Goal: Transaction & Acquisition: Purchase product/service

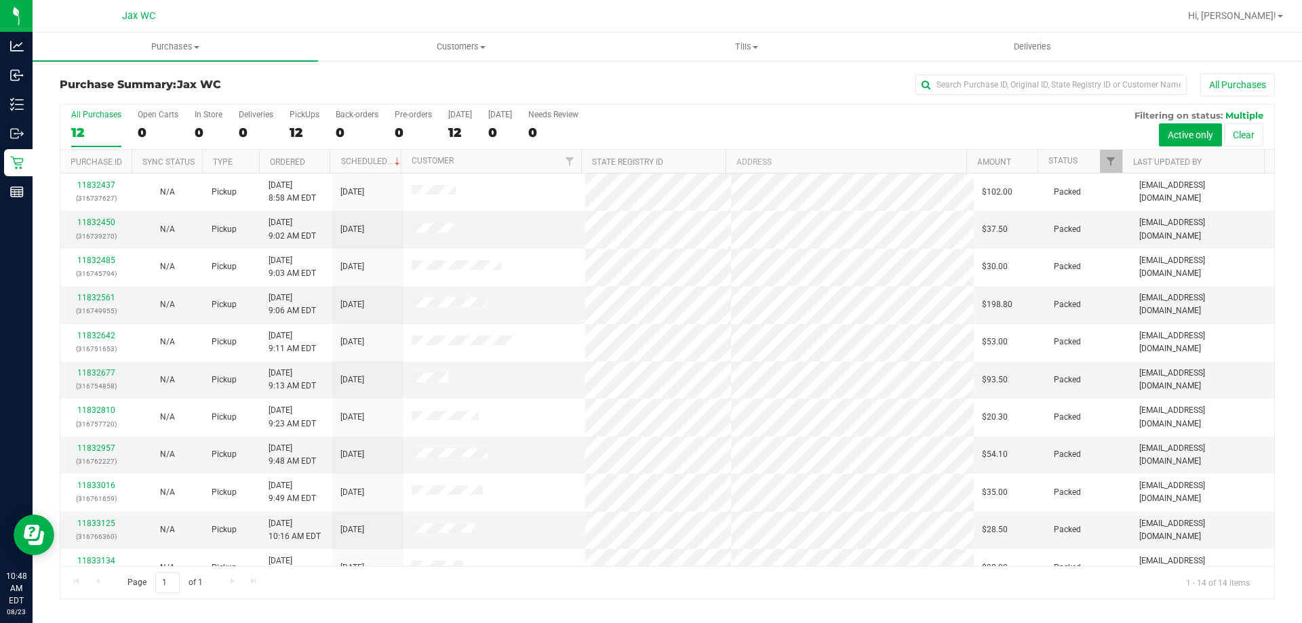
click at [1293, 458] on div "Purchase Summary: Jax WC All Purchases All Purchases 12 Open Carts 0 In Store 0…" at bounding box center [667, 336] width 1269 height 553
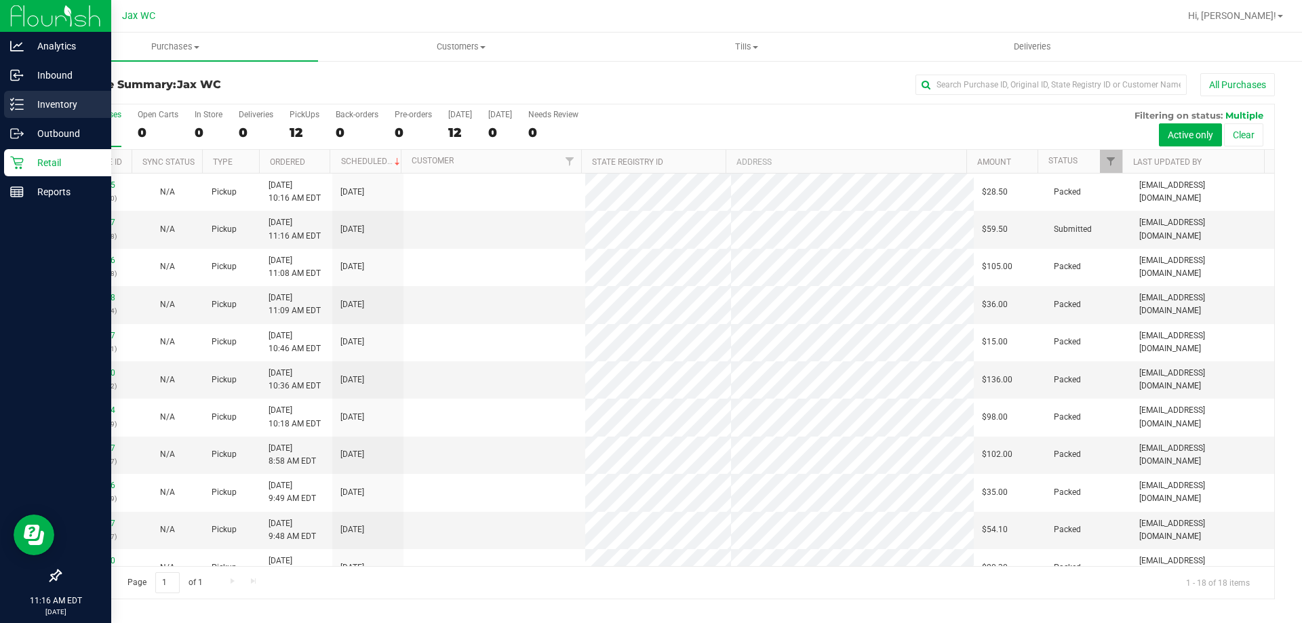
click at [41, 108] on p "Inventory" at bounding box center [64, 104] width 81 height 16
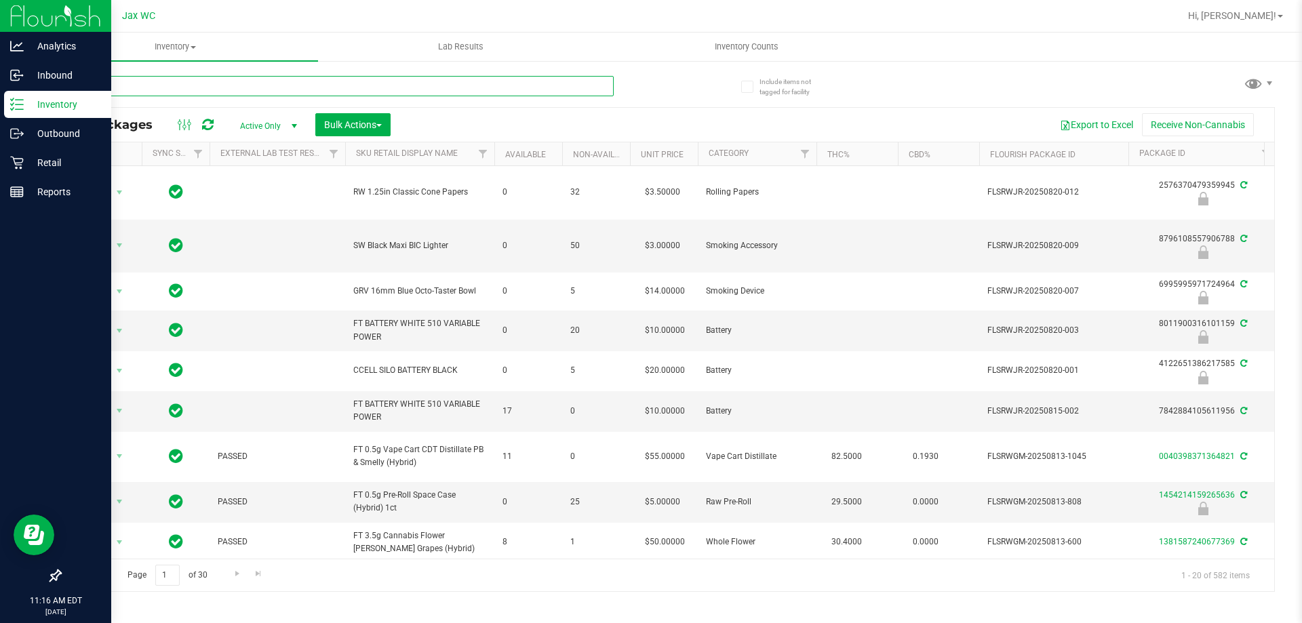
drag, startPoint x: 275, startPoint y: 81, endPoint x: 257, endPoint y: 84, distance: 17.8
click at [261, 90] on input "text" at bounding box center [337, 86] width 554 height 20
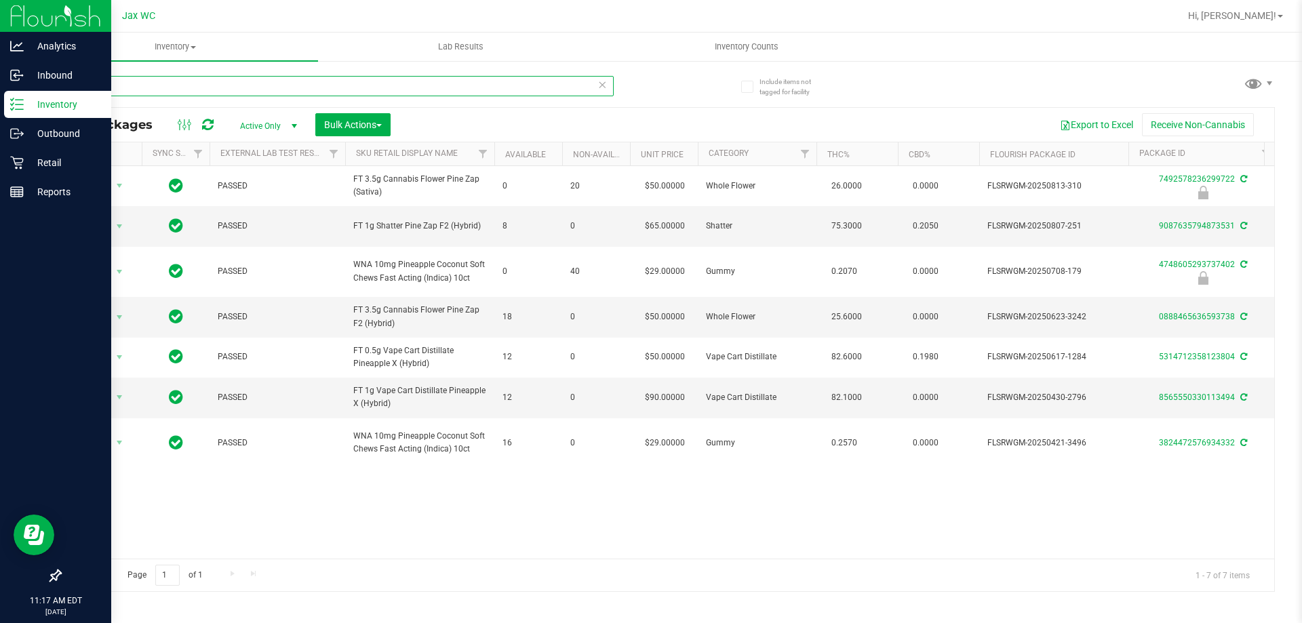
type input "pine"
click at [26, 169] on p "Retail" at bounding box center [64, 163] width 81 height 16
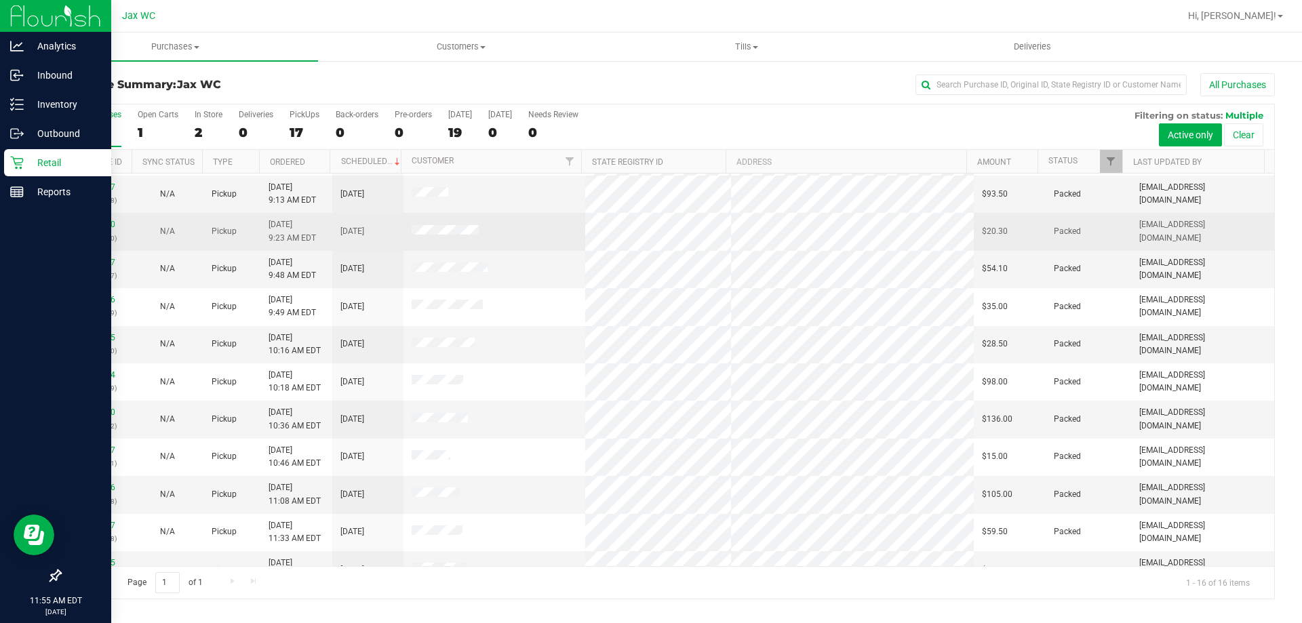
scroll to position [208, 0]
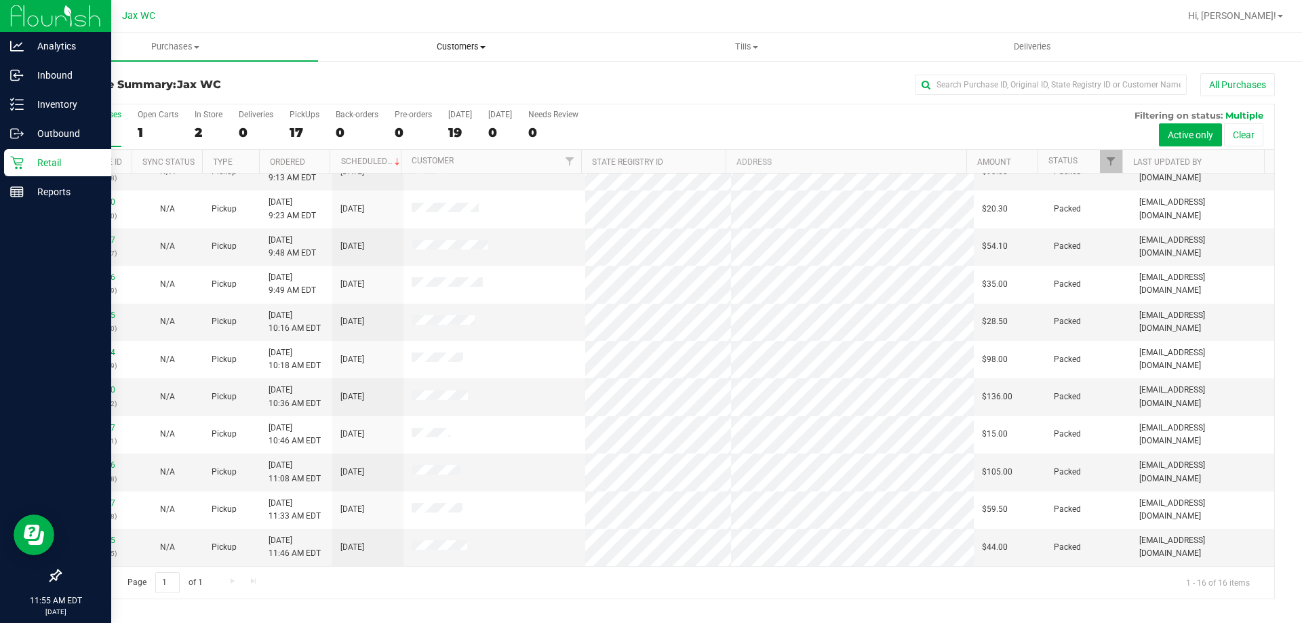
click at [435, 57] on uib-tab-heading "Customers All customers Add a new customer All physicians" at bounding box center [461, 46] width 284 height 27
click at [397, 80] on span "All customers" at bounding box center [367, 82] width 98 height 12
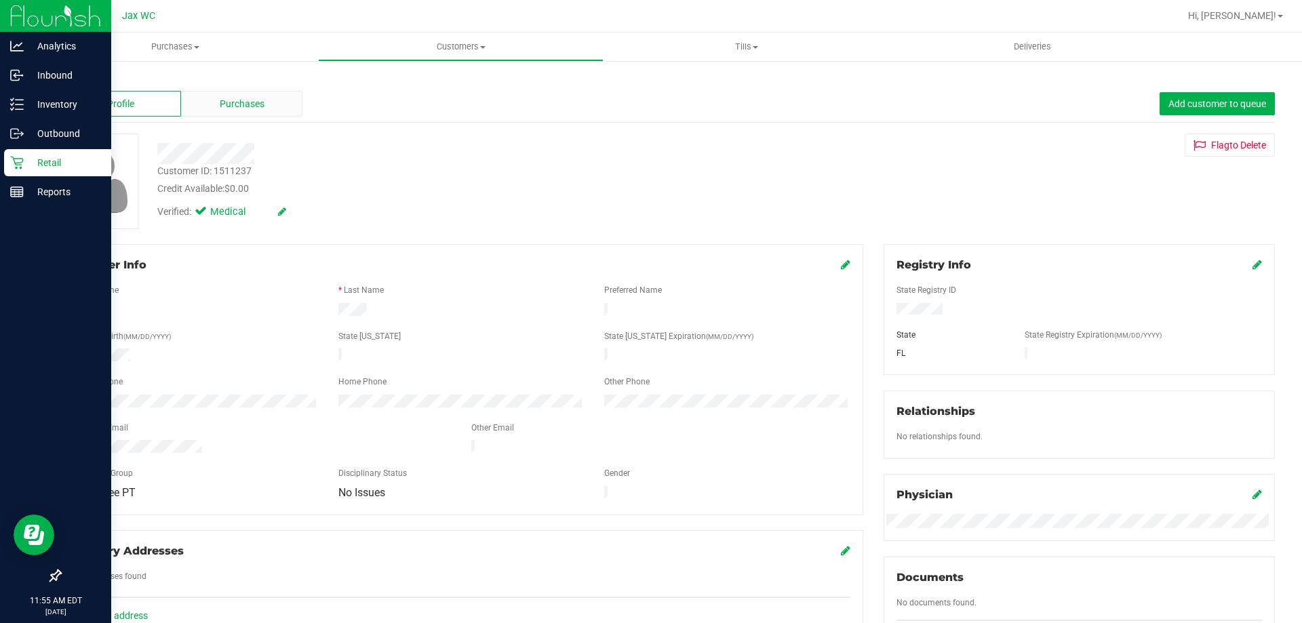
click at [275, 98] on div "Purchases" at bounding box center [241, 104] width 121 height 26
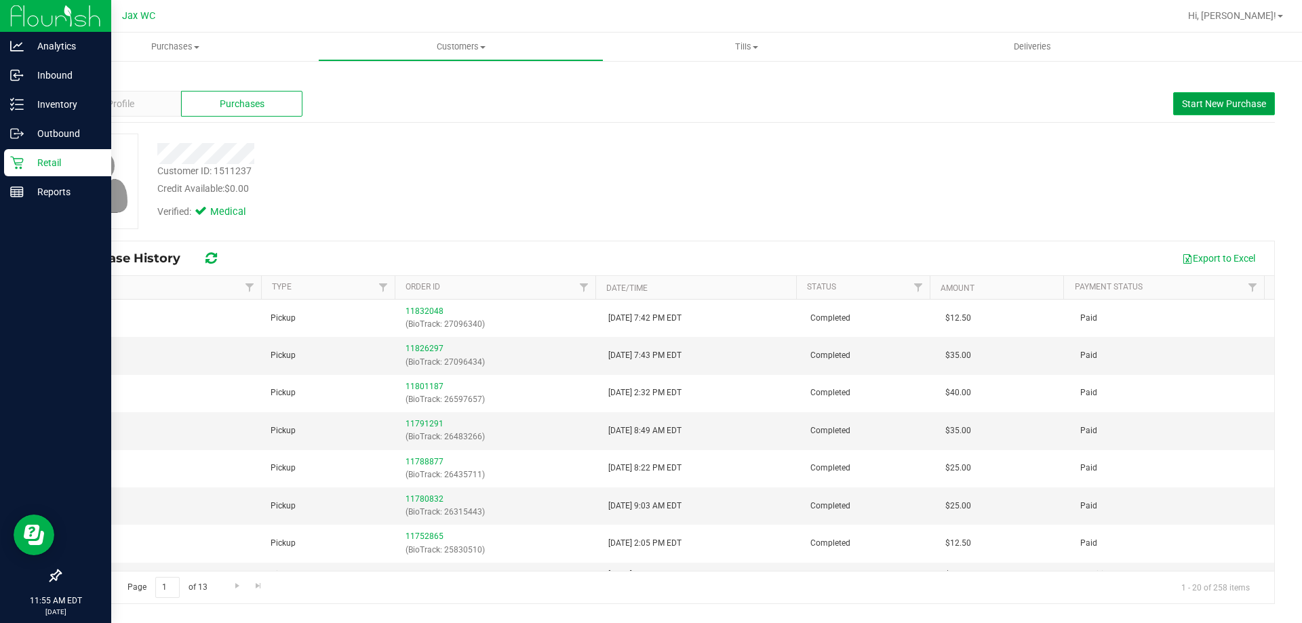
click at [1189, 109] on button "Start New Purchase" at bounding box center [1224, 103] width 102 height 23
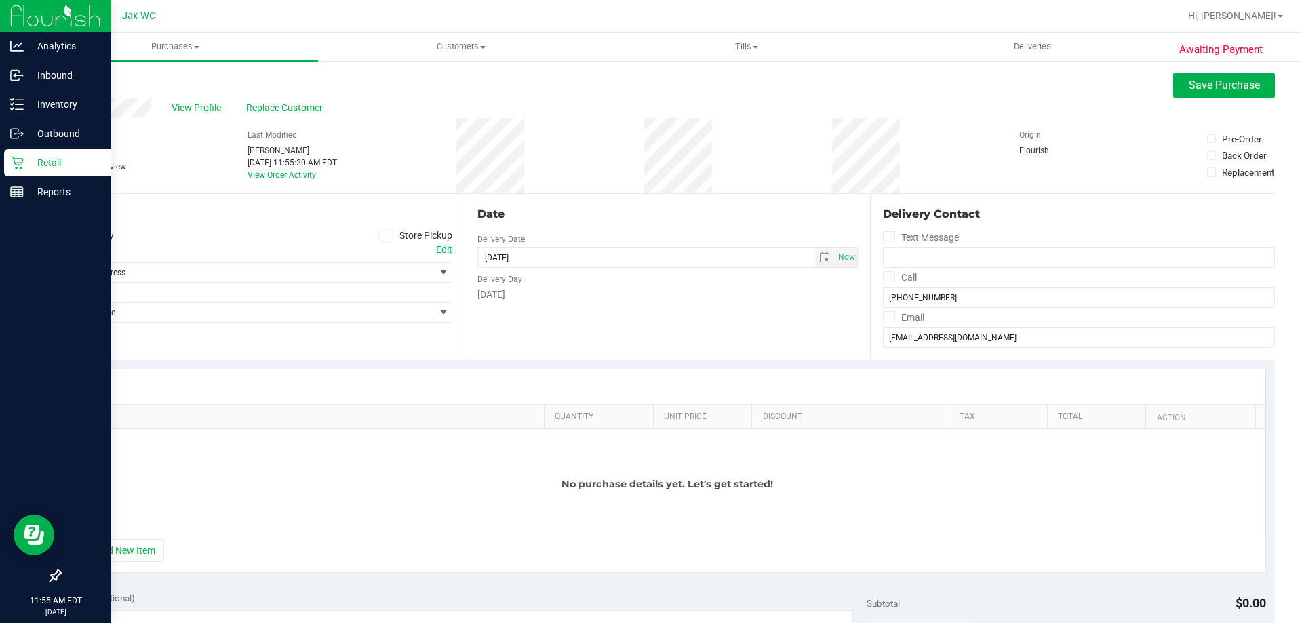
click at [393, 236] on label "Store Pickup" at bounding box center [415, 236] width 75 height 16
click at [0, 0] on input "Store Pickup" at bounding box center [0, 0] width 0 height 0
click at [377, 273] on span "Select Store" at bounding box center [247, 272] width 374 height 19
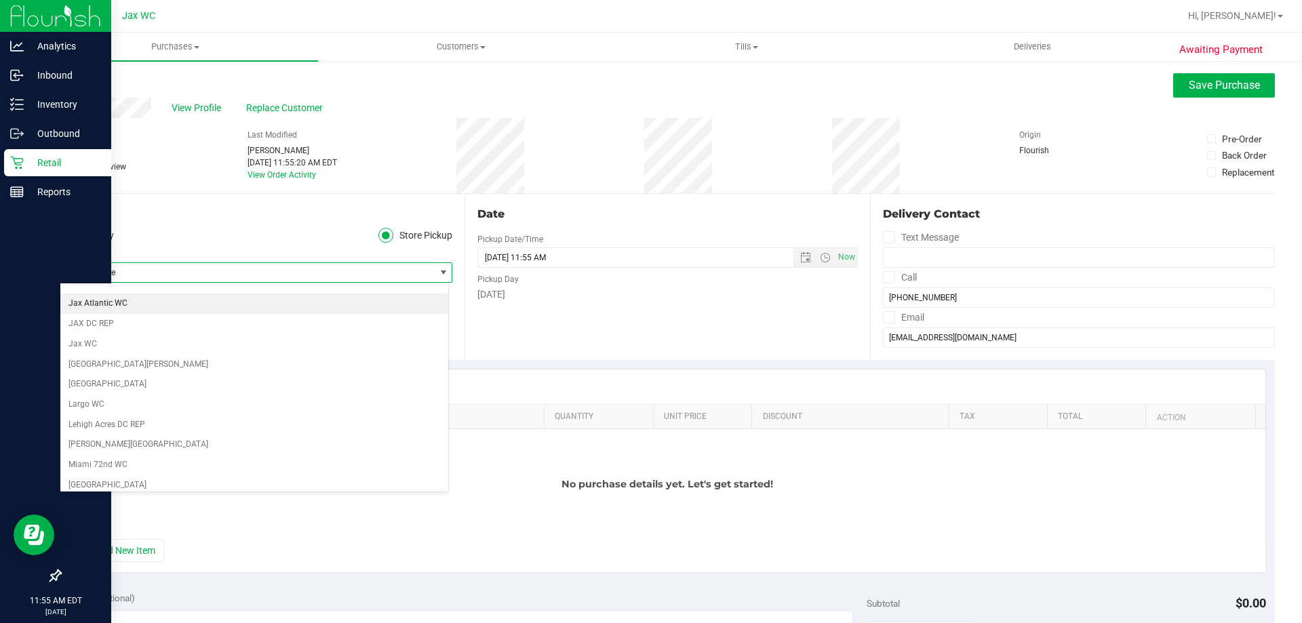
scroll to position [271, 0]
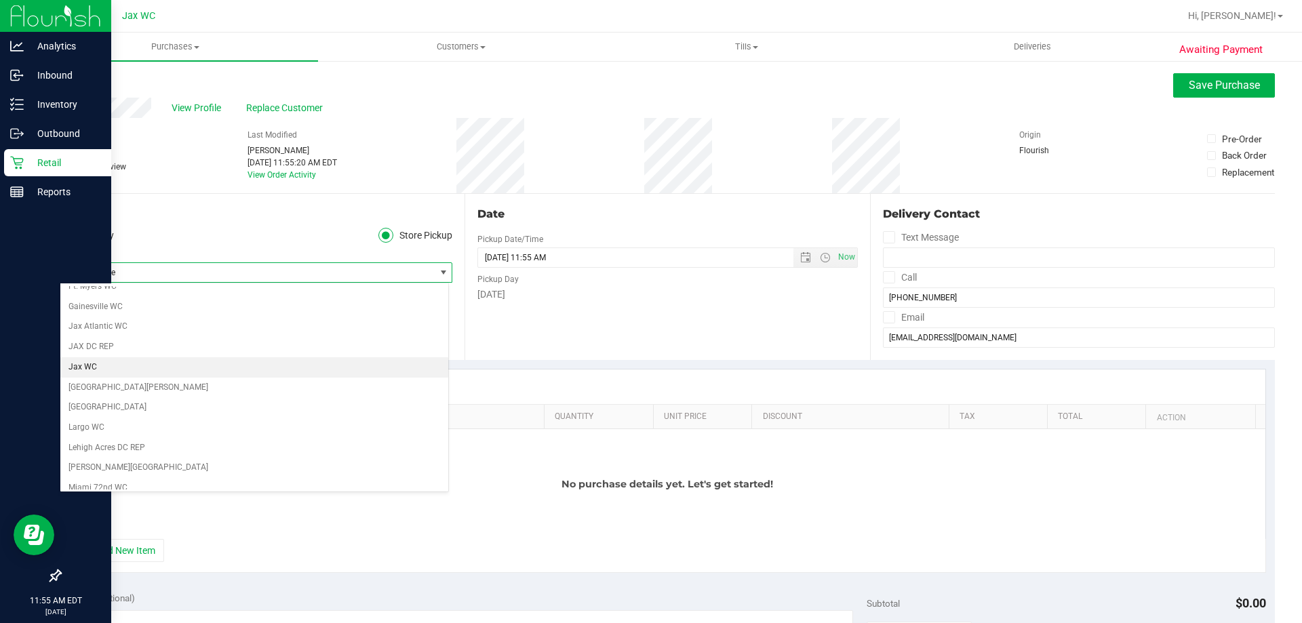
click at [107, 369] on li "Jax WC" at bounding box center [254, 367] width 388 height 20
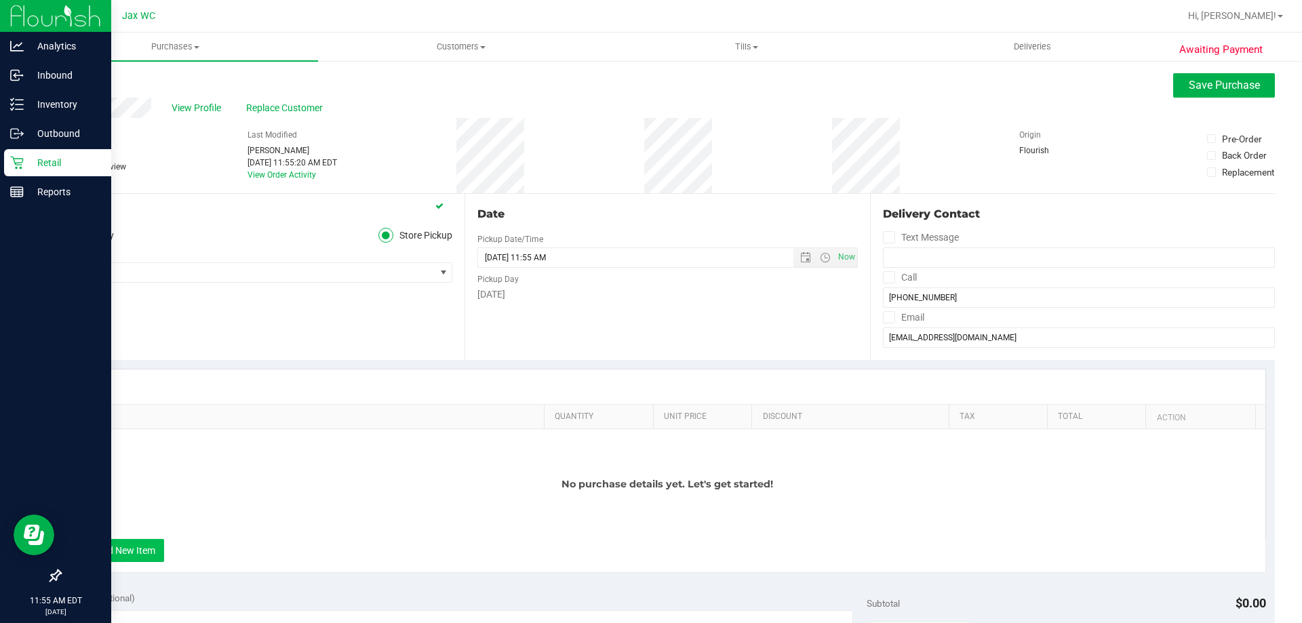
click at [130, 547] on button "+ Add New Item" at bounding box center [122, 550] width 84 height 23
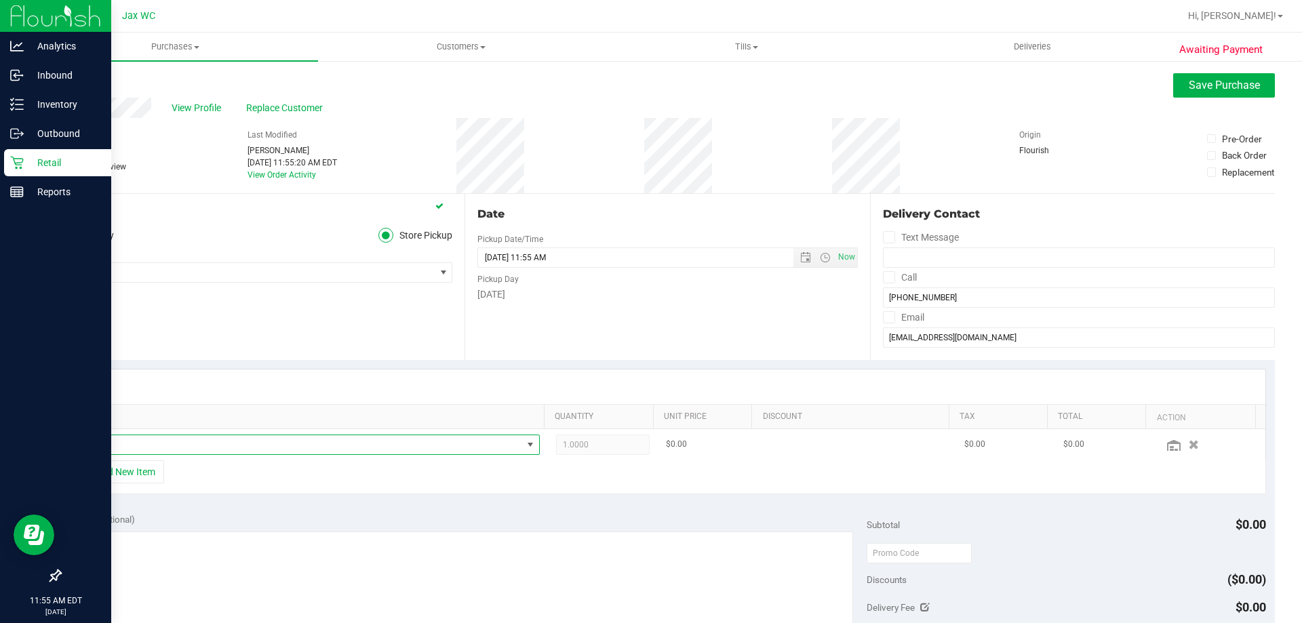
click at [230, 437] on span "NO DATA FOUND" at bounding box center [300, 444] width 443 height 19
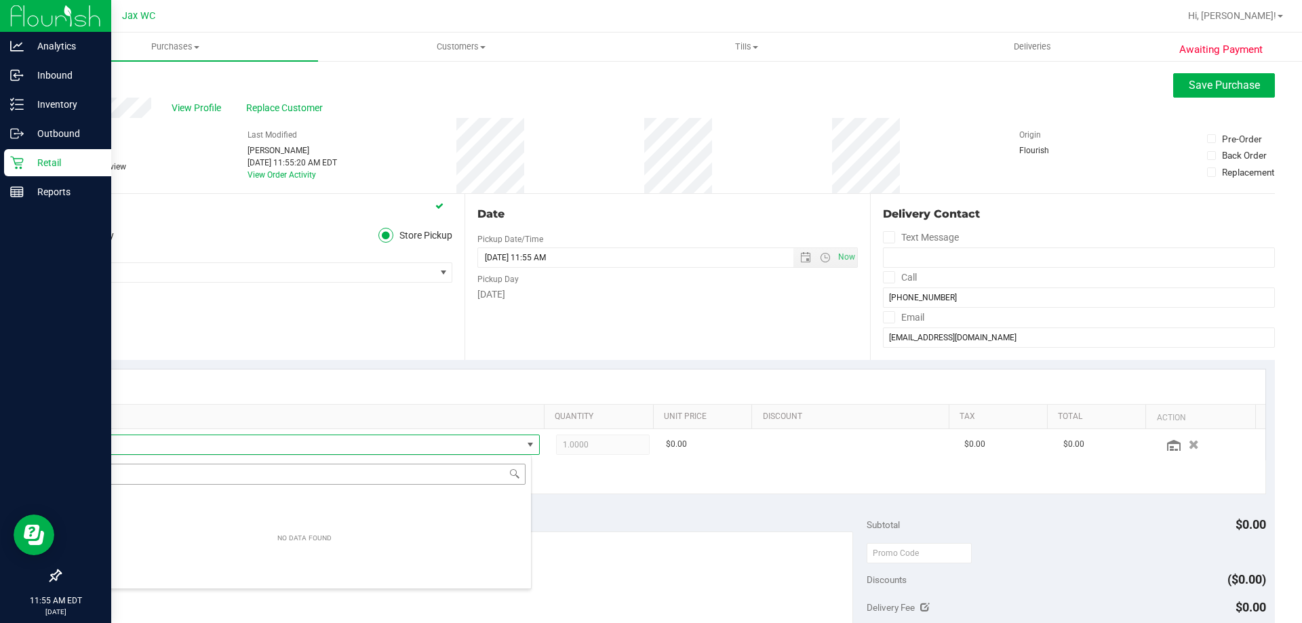
scroll to position [20, 450]
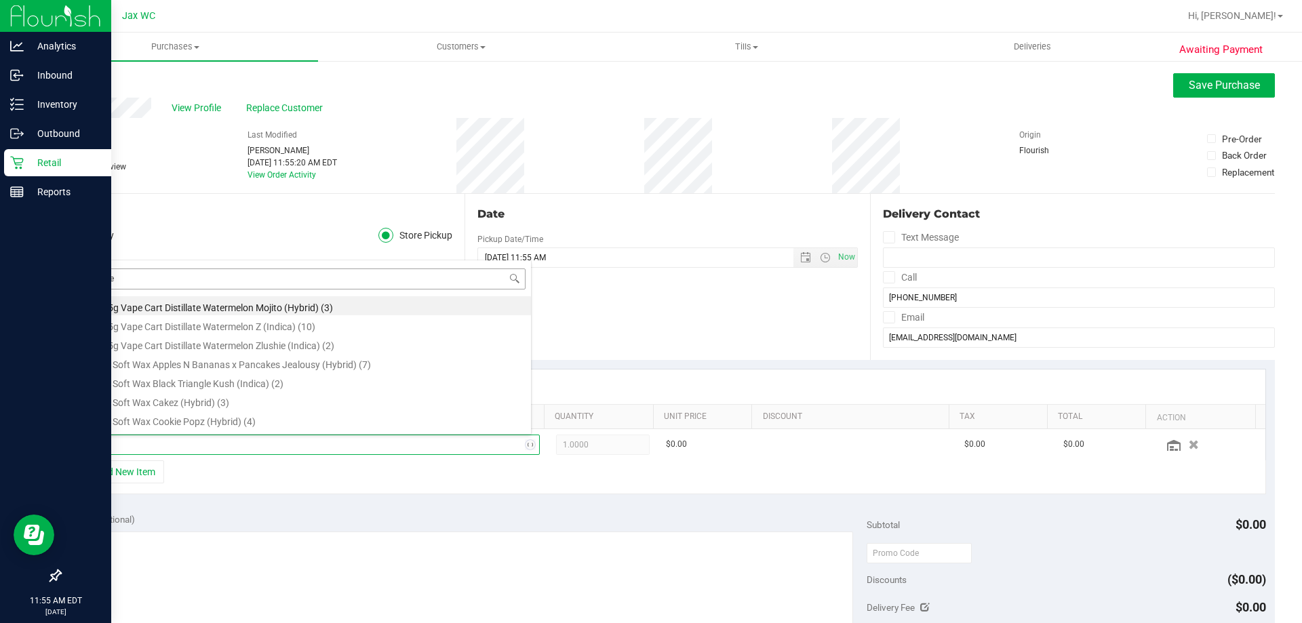
type input "water"
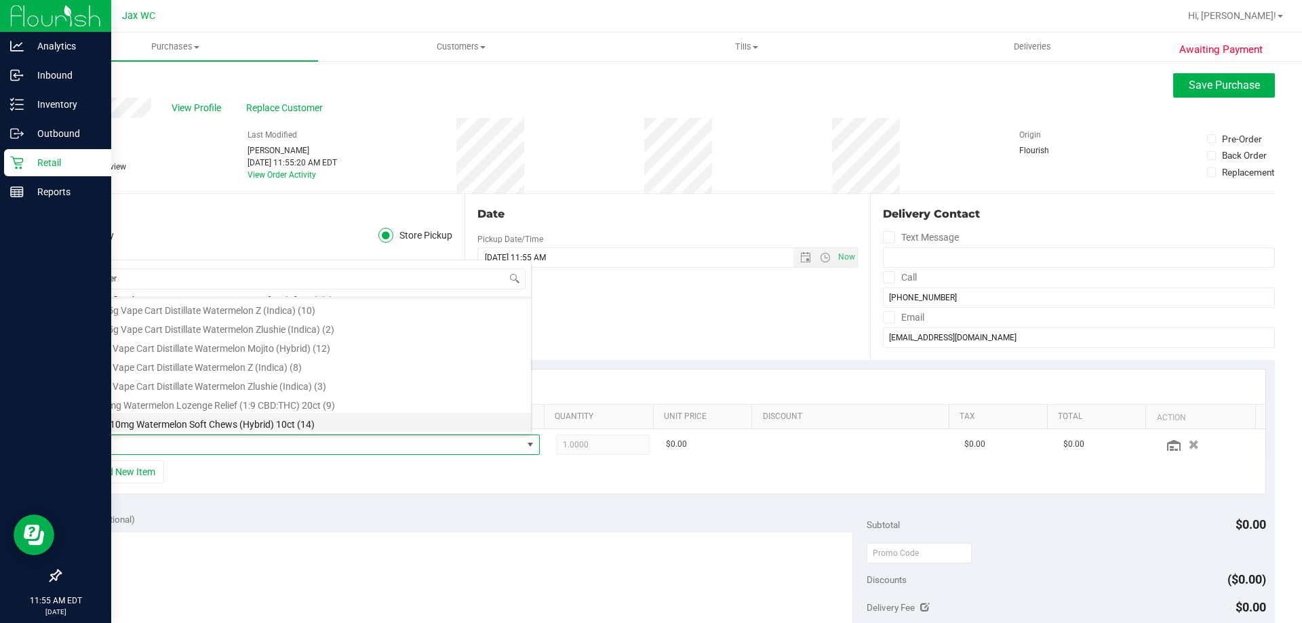
click at [261, 431] on li "WNA 10mg Watermelon Soft Chews (Hybrid) 10ct (14)" at bounding box center [305, 422] width 452 height 19
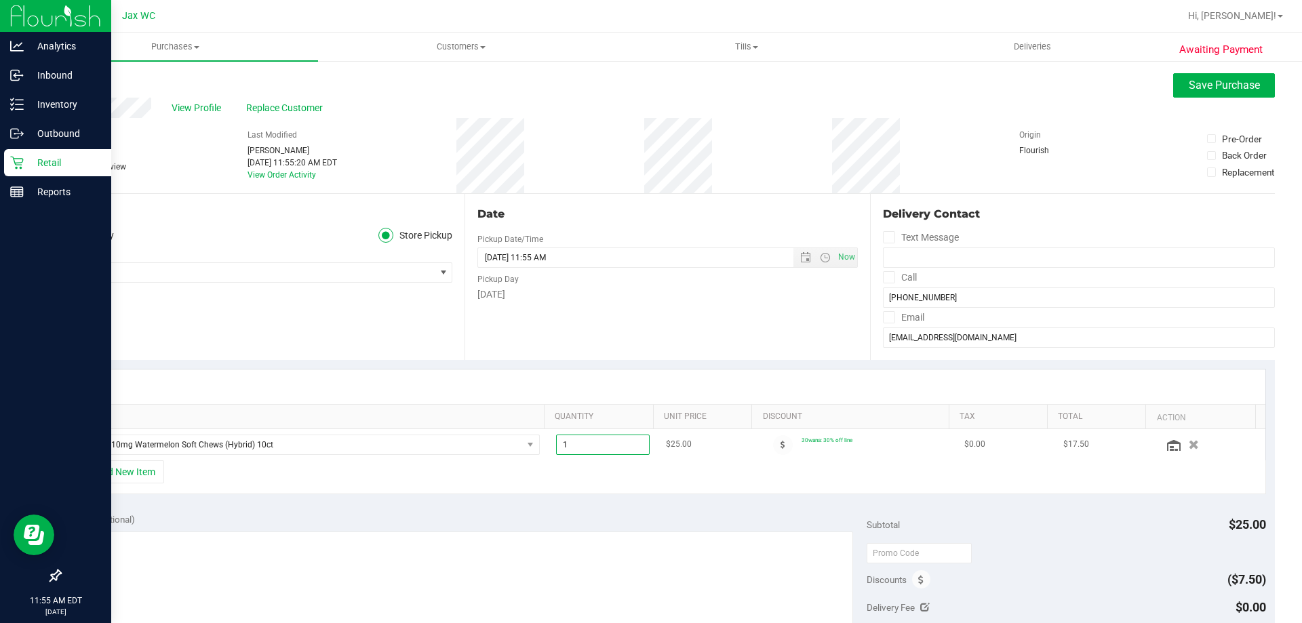
click at [597, 446] on span "1.00 1" at bounding box center [603, 445] width 94 height 20
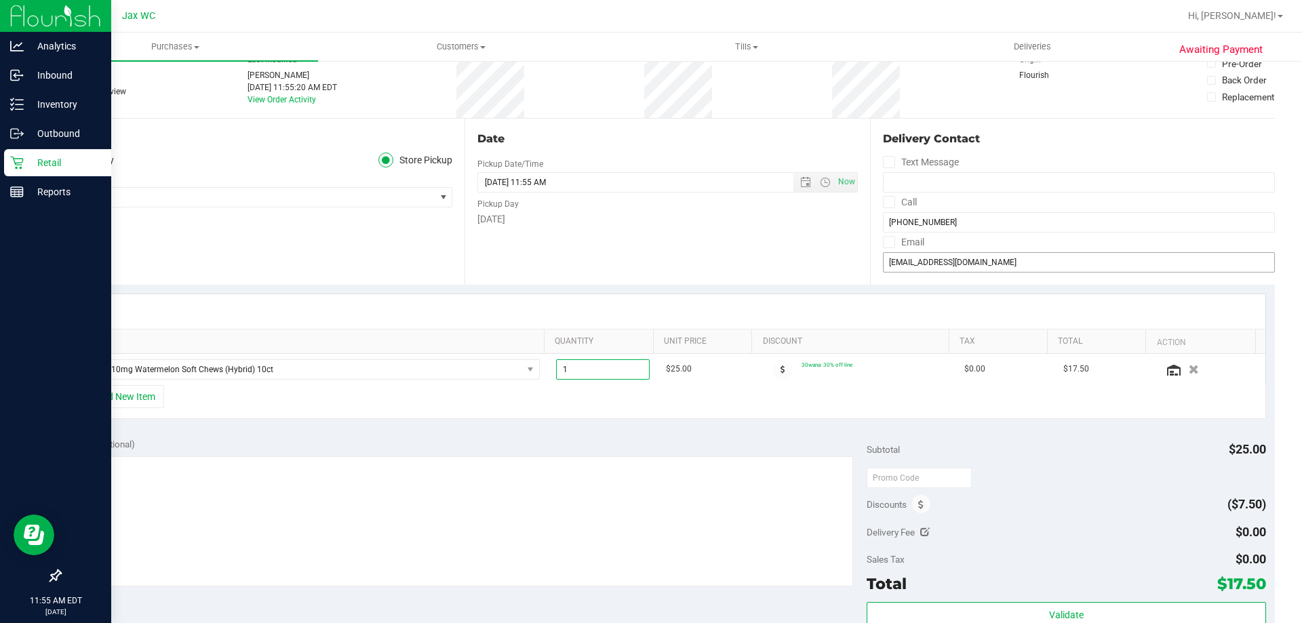
scroll to position [0, 0]
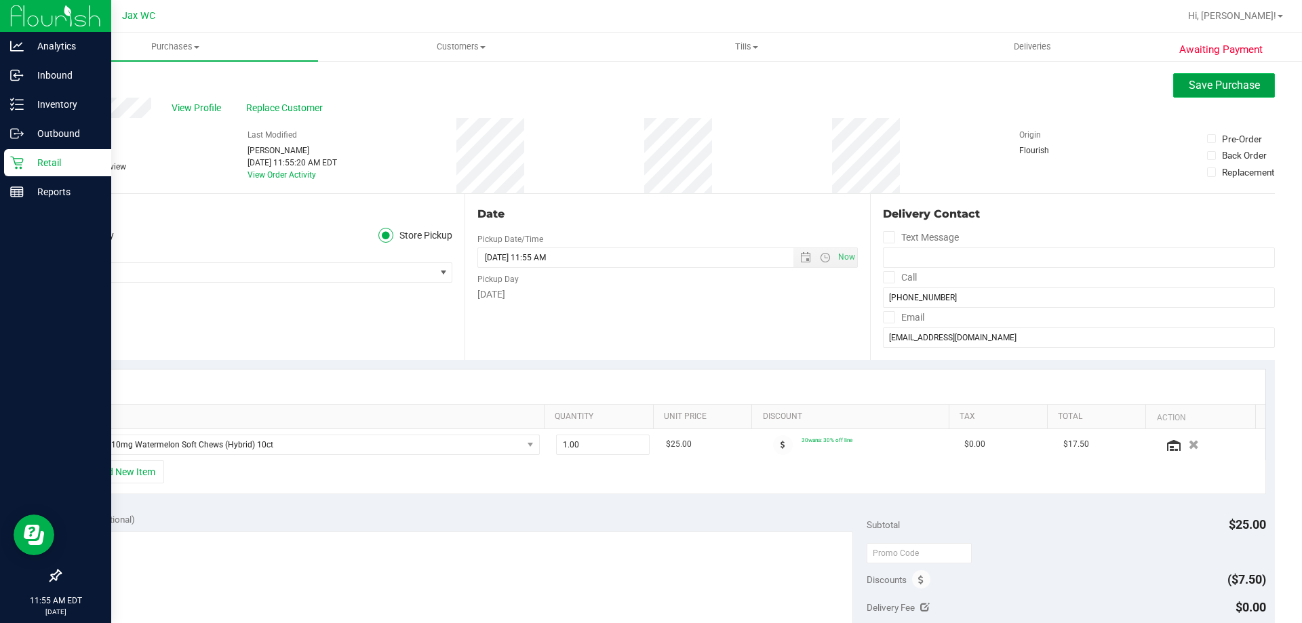
click at [1178, 78] on button "Save Purchase" at bounding box center [1224, 85] width 102 height 24
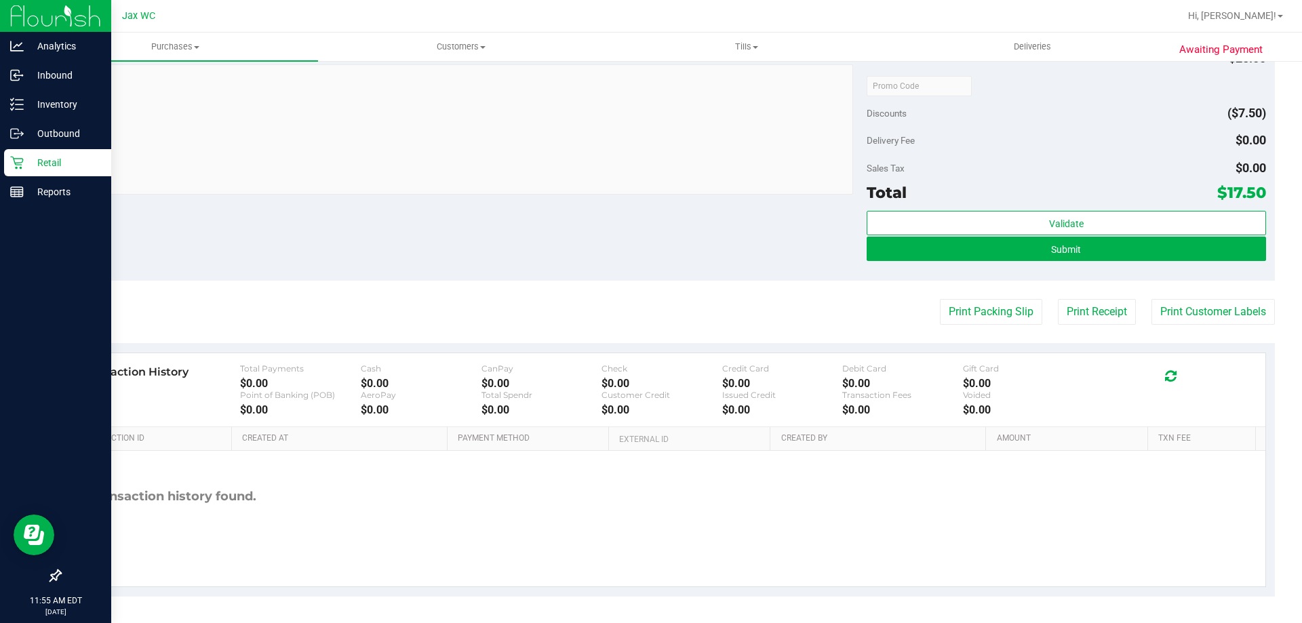
scroll to position [454, 0]
